Goal: Transaction & Acquisition: Purchase product/service

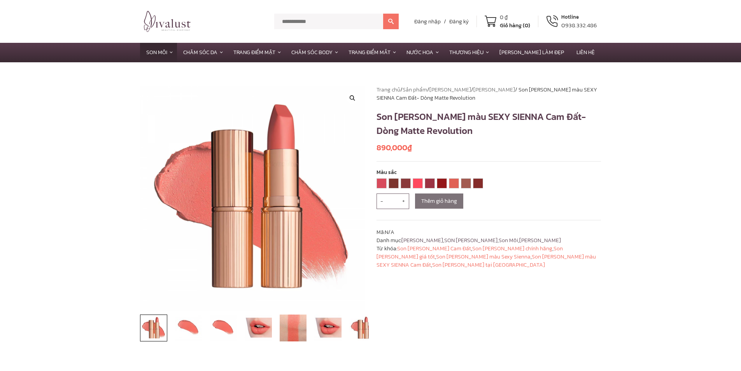
click at [404, 200] on span "+" at bounding box center [403, 201] width 11 height 16
type input "*"
click at [442, 198] on div "- * + Thêm giỏ hàng" at bounding box center [488, 200] width 225 height 15
click at [444, 199] on div "- * + Thêm giỏ hàng" at bounding box center [488, 200] width 225 height 15
click at [449, 202] on div "- * + Thêm giỏ hàng" at bounding box center [488, 200] width 225 height 15
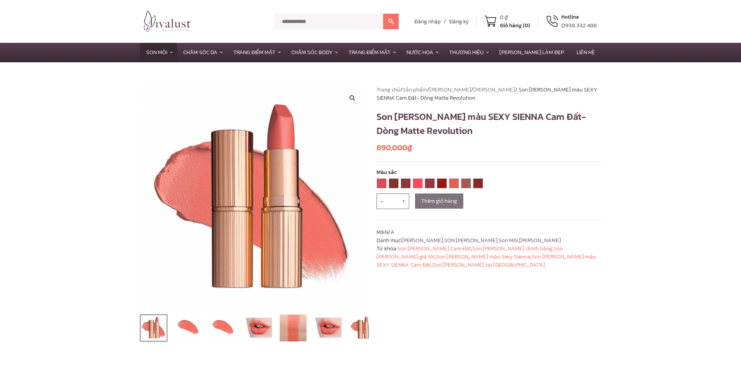
click at [449, 202] on div "- * + Thêm giỏ hàng" at bounding box center [488, 200] width 225 height 15
click at [444, 203] on div "- * + Thêm giỏ hàng" at bounding box center [488, 200] width 225 height 15
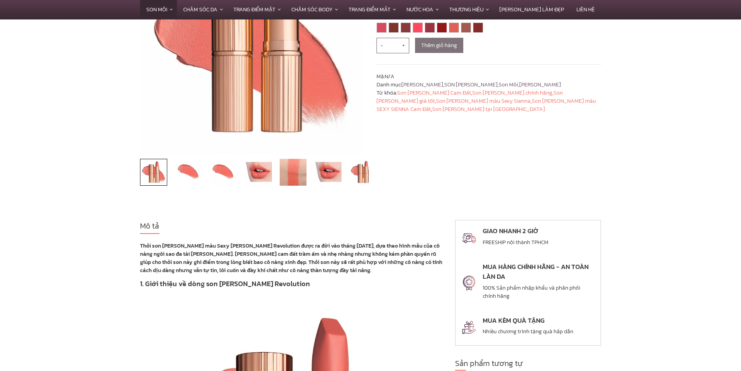
scroll to position [78, 0]
